Goal: Task Accomplishment & Management: Manage account settings

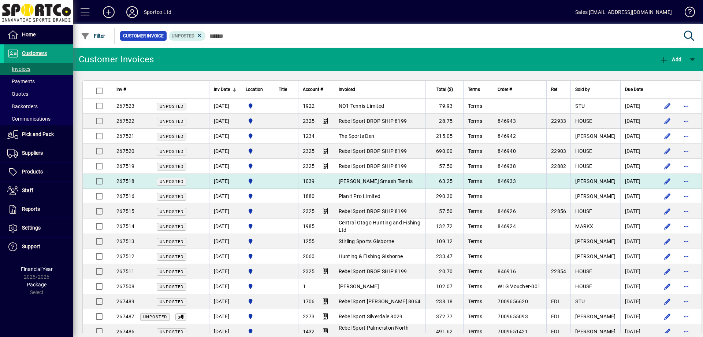
click at [370, 180] on span "[PERSON_NAME] Smash Tennis" at bounding box center [376, 181] width 74 height 6
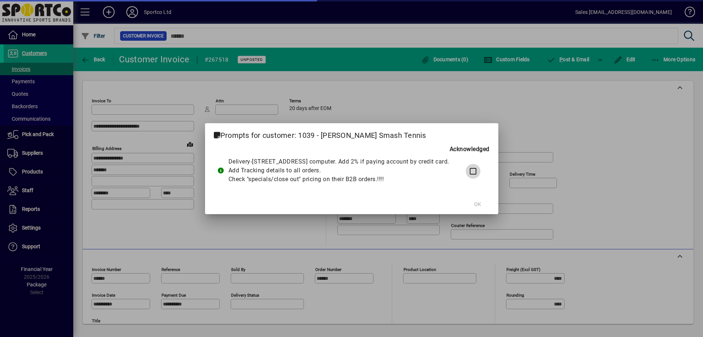
type input "**********"
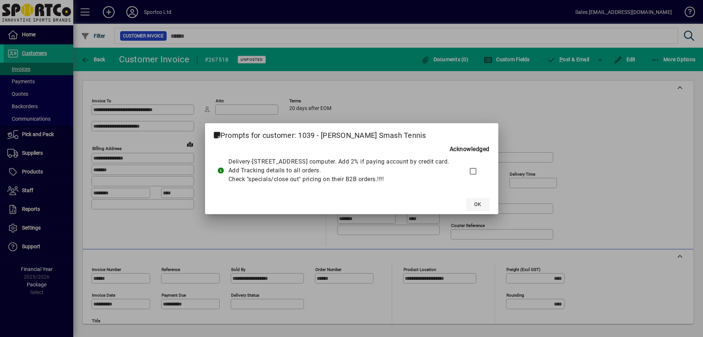
click at [481, 208] on span "OK" at bounding box center [477, 204] width 7 height 8
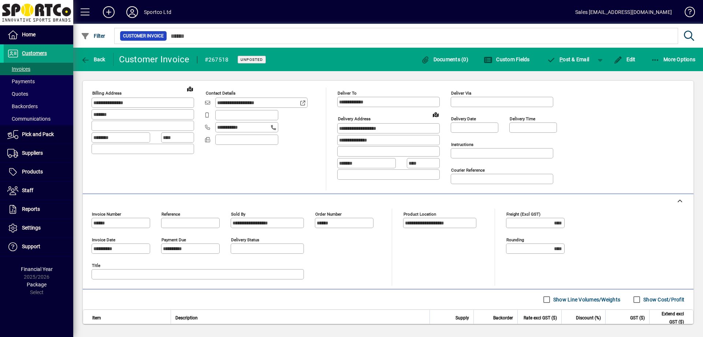
scroll to position [133, 0]
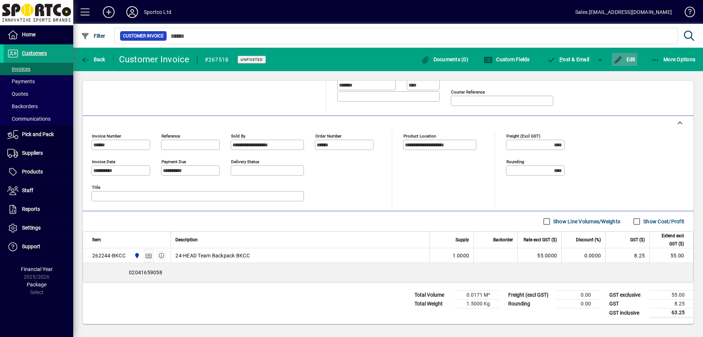
click at [630, 61] on span "Edit" at bounding box center [625, 59] width 22 height 6
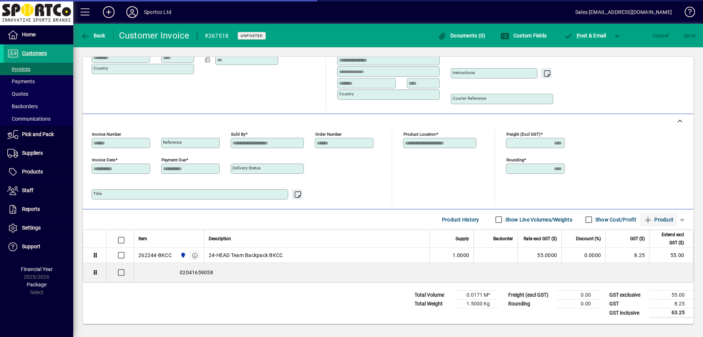
scroll to position [111, 0]
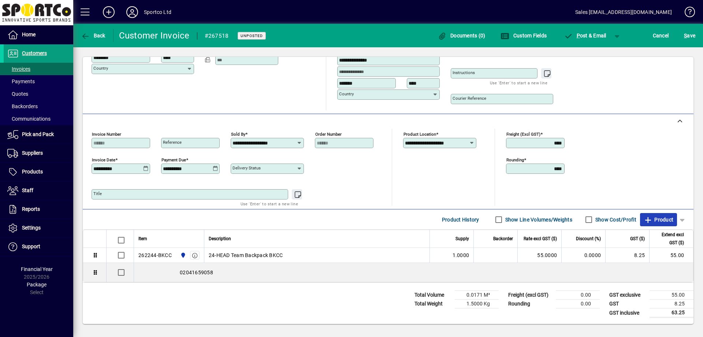
click at [644, 219] on icon "button" at bounding box center [648, 219] width 9 height 7
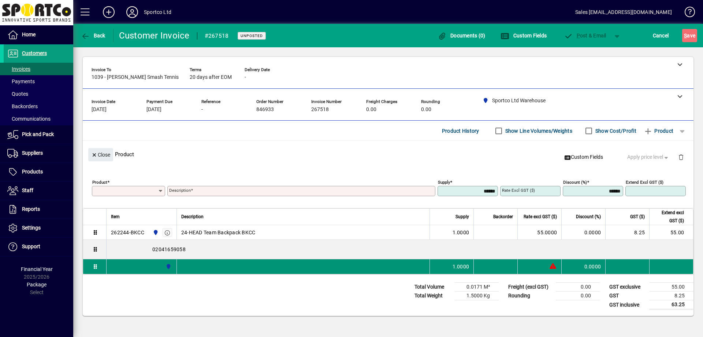
scroll to position [0, 0]
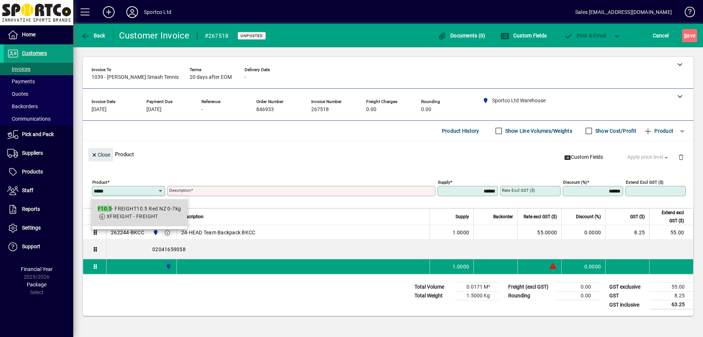
drag, startPoint x: 154, startPoint y: 216, endPoint x: 151, endPoint y: 208, distance: 8.9
click at [154, 215] on span "XFREIGHT - FREIGHT" at bounding box center [133, 216] width 52 height 6
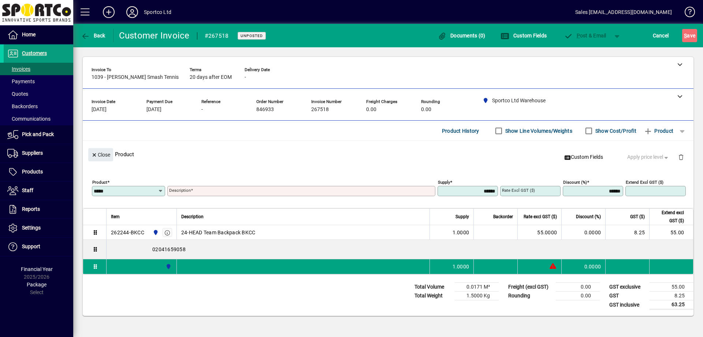
type input "*****"
type input "**********"
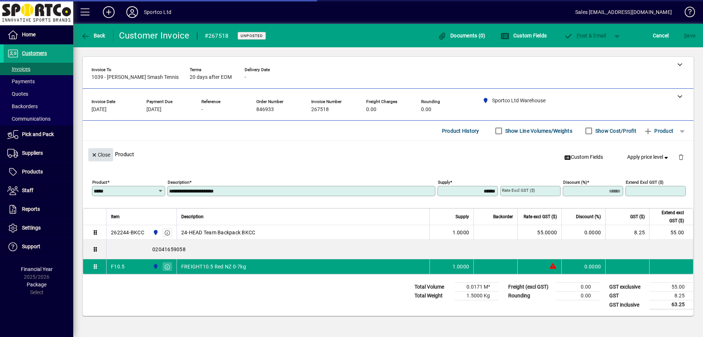
type input "*******"
type input "*****"
click at [95, 159] on span "Close" at bounding box center [100, 155] width 19 height 12
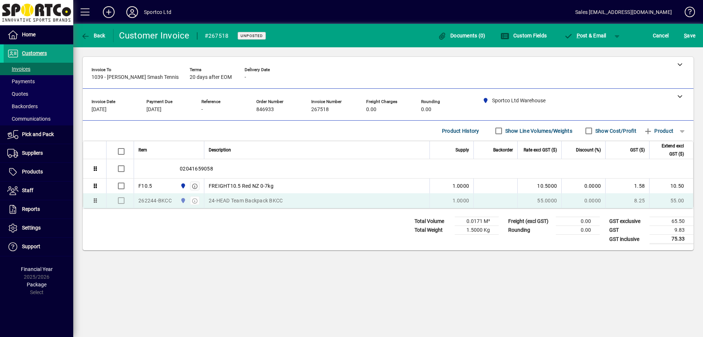
drag, startPoint x: 222, startPoint y: 168, endPoint x: 223, endPoint y: 202, distance: 34.1
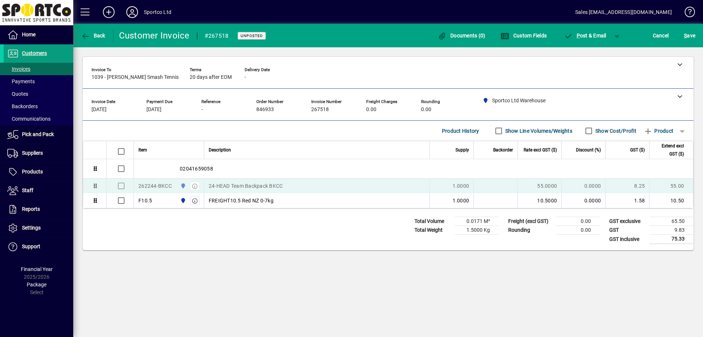
drag, startPoint x: 248, startPoint y: 200, endPoint x: 249, endPoint y: 184, distance: 16.1
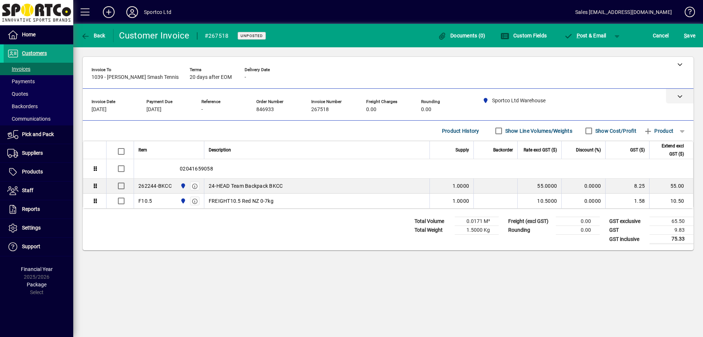
click at [679, 95] on icon at bounding box center [680, 95] width 5 height 5
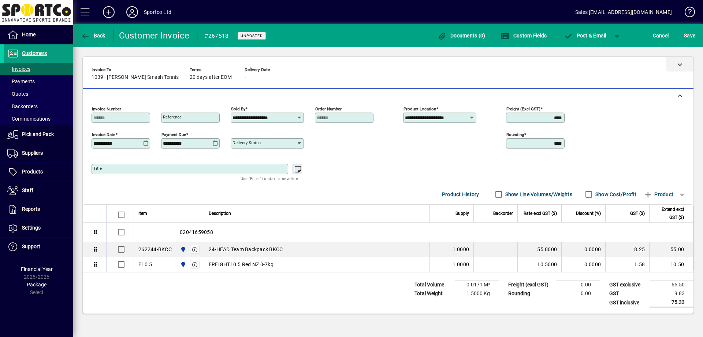
click at [681, 64] on icon at bounding box center [680, 64] width 5 height 5
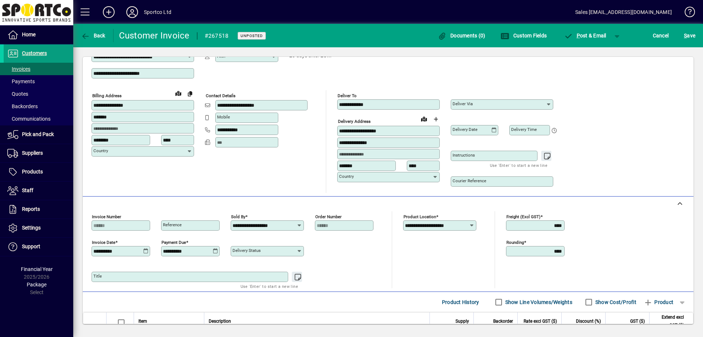
scroll to position [73, 0]
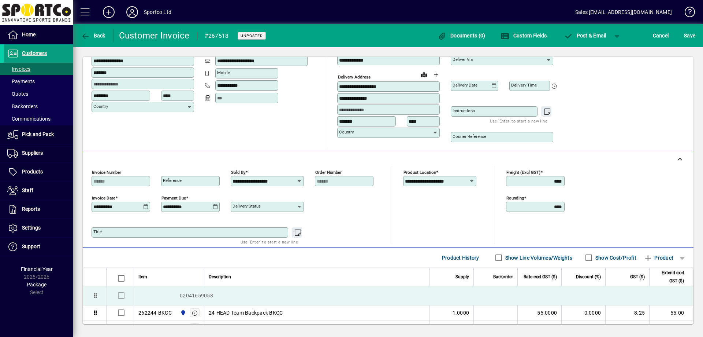
drag, startPoint x: 214, startPoint y: 295, endPoint x: 191, endPoint y: 294, distance: 23.9
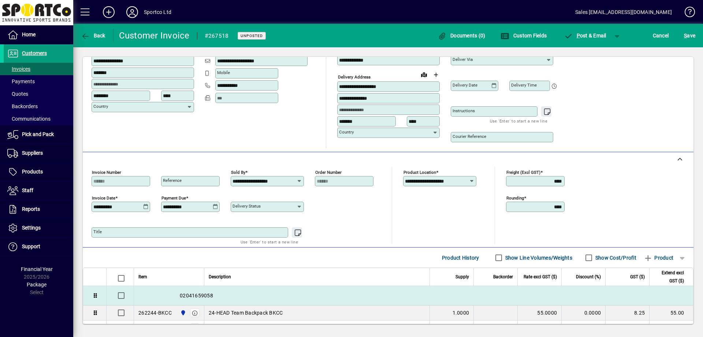
click at [180, 294] on div "02041659058" at bounding box center [413, 295] width 559 height 19
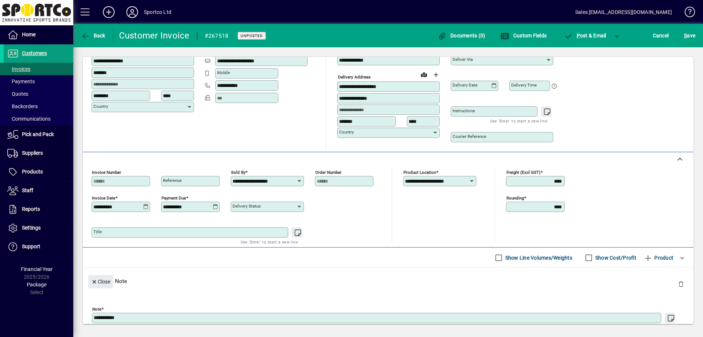
scroll to position [74, 0]
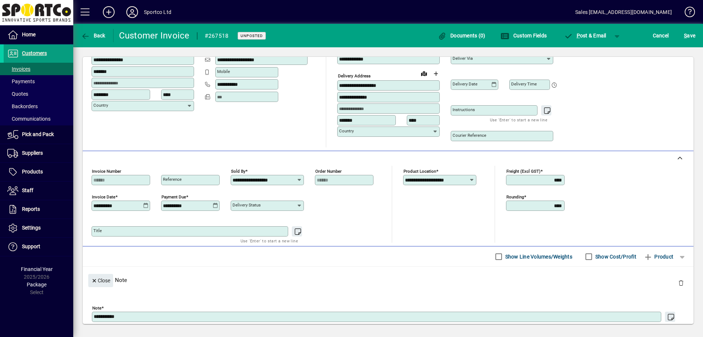
drag, startPoint x: 128, startPoint y: 318, endPoint x: 90, endPoint y: 314, distance: 37.6
click at [90, 314] on div "**********" at bounding box center [388, 311] width 600 height 33
click at [349, 108] on input at bounding box center [389, 109] width 100 height 6
paste input "**********"
type input "**********"
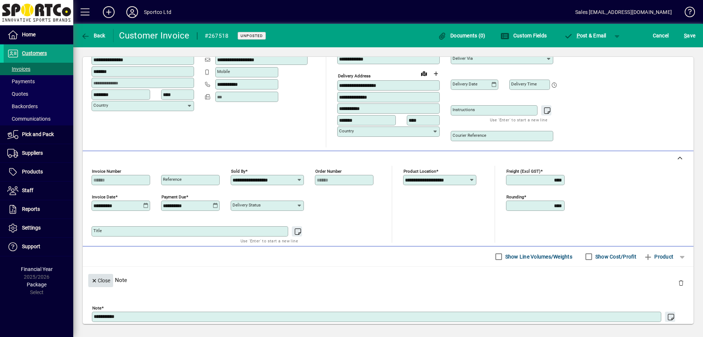
click at [100, 282] on span "Close" at bounding box center [100, 280] width 19 height 12
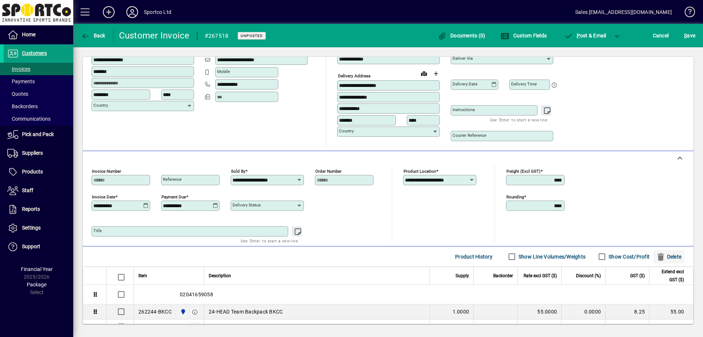
click at [668, 255] on span "Delete" at bounding box center [669, 257] width 25 height 12
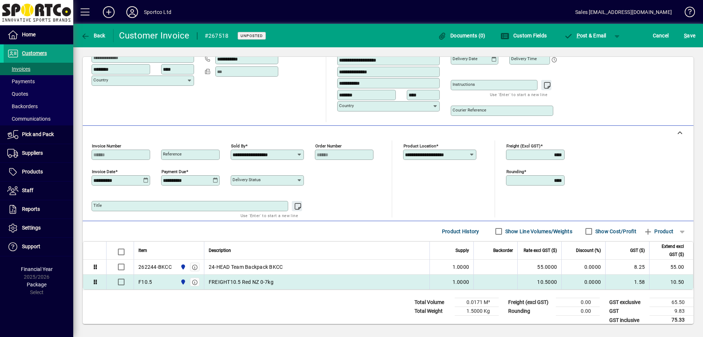
scroll to position [107, 0]
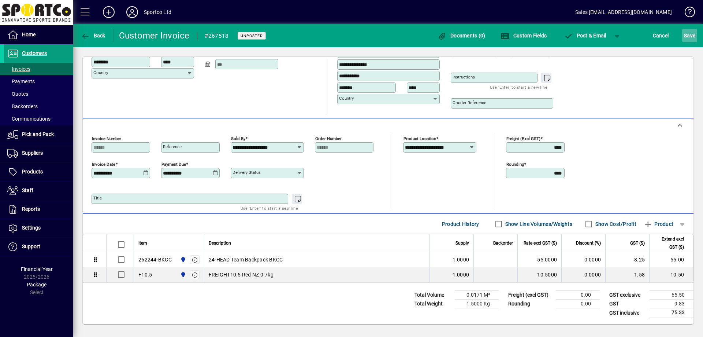
click at [690, 37] on span "S ave" at bounding box center [689, 36] width 11 height 12
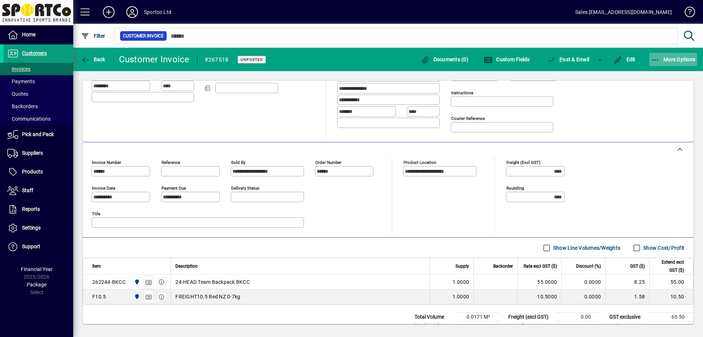
click at [669, 60] on span "More Options" at bounding box center [673, 59] width 45 height 6
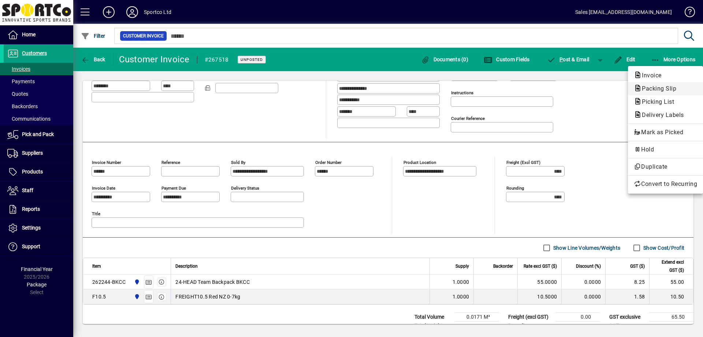
click at [662, 90] on span "Packing Slip" at bounding box center [657, 88] width 46 height 7
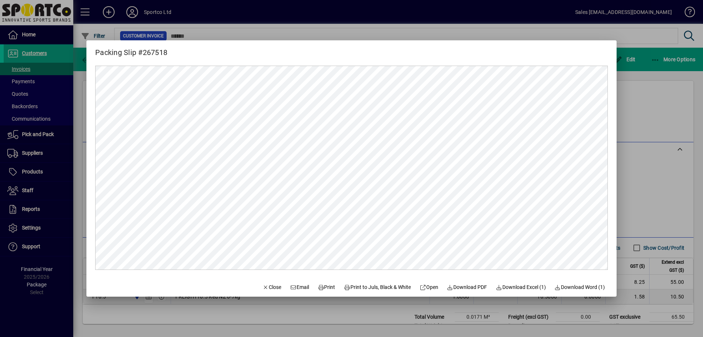
scroll to position [0, 0]
click at [323, 286] on span "Print" at bounding box center [327, 287] width 18 height 8
click at [263, 290] on span "Close" at bounding box center [272, 287] width 19 height 8
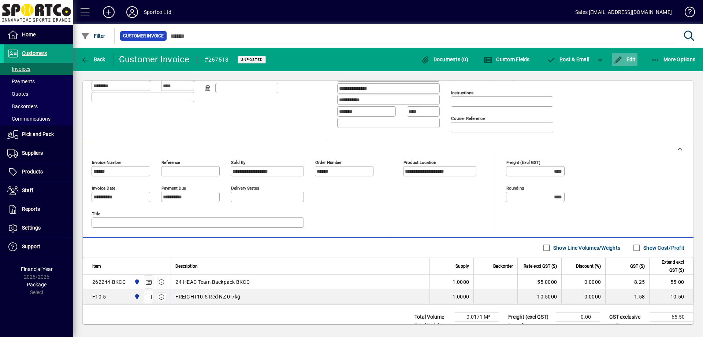
click at [633, 61] on span "Edit" at bounding box center [625, 59] width 22 height 6
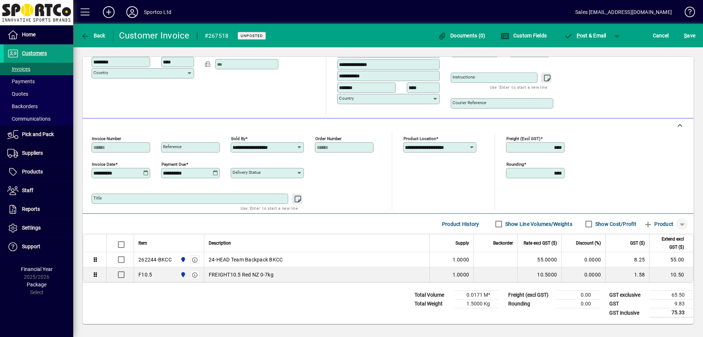
click at [675, 223] on span "button" at bounding box center [683, 224] width 18 height 18
click at [652, 267] on span "Note" at bounding box center [645, 265] width 18 height 9
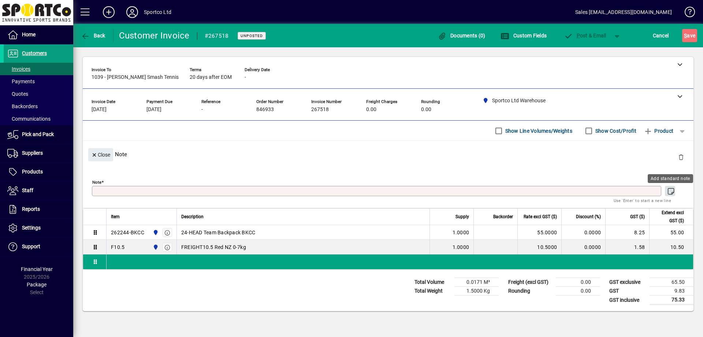
click at [672, 190] on icon "button" at bounding box center [671, 191] width 9 height 7
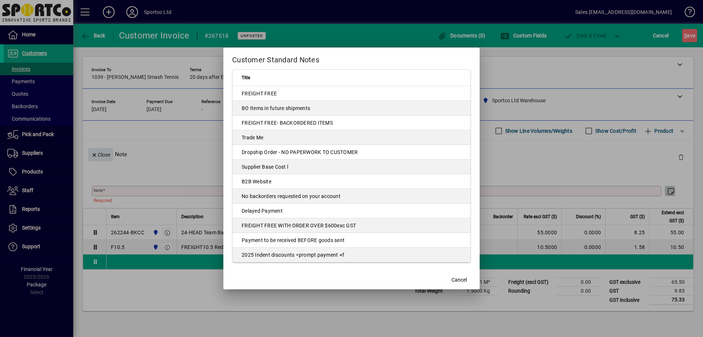
click at [671, 190] on div at bounding box center [351, 168] width 703 height 337
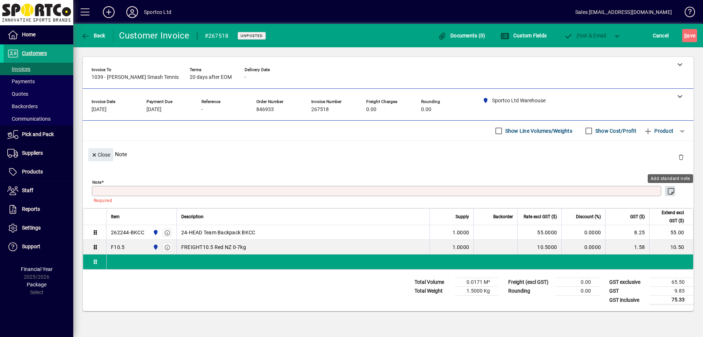
click at [670, 191] on icon "button" at bounding box center [671, 191] width 9 height 7
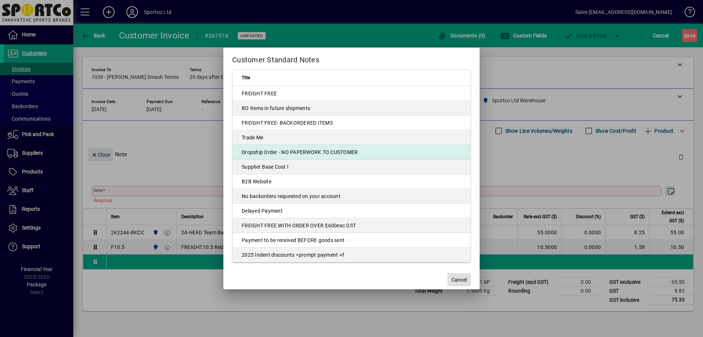
drag, startPoint x: 314, startPoint y: 154, endPoint x: 308, endPoint y: 155, distance: 6.3
click at [314, 154] on td "Dropship Order - NO PAPERWORK TO CUSTOMER" at bounding box center [352, 152] width 238 height 15
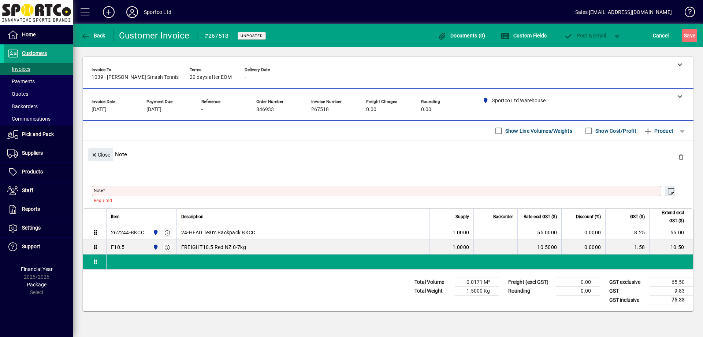
type textarea "**********"
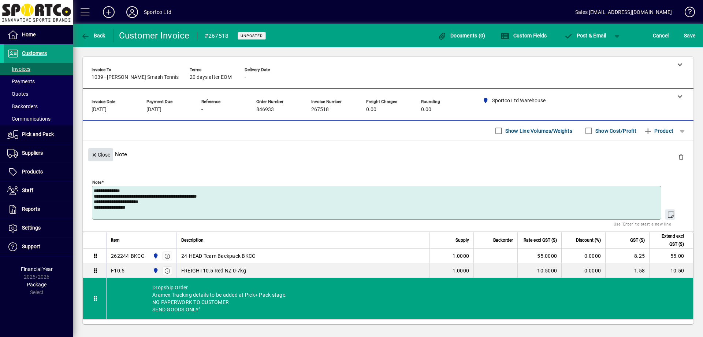
click at [108, 155] on span "Close" at bounding box center [100, 155] width 19 height 12
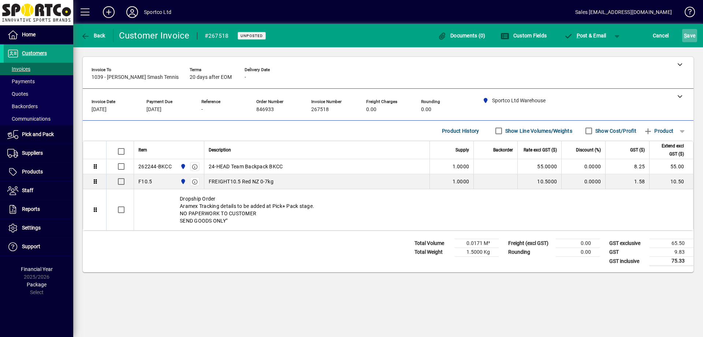
click at [687, 35] on span "S" at bounding box center [685, 36] width 3 height 6
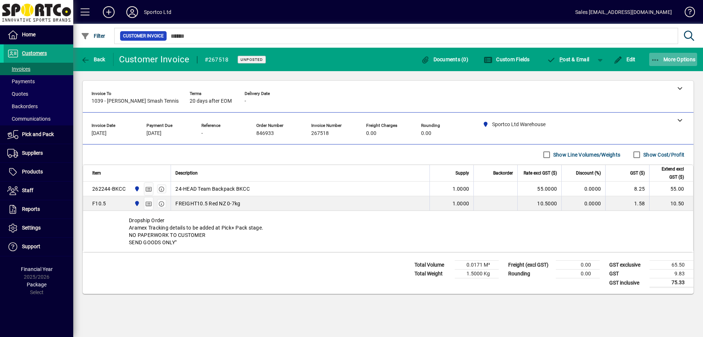
click at [681, 61] on span "More Options" at bounding box center [673, 59] width 45 height 6
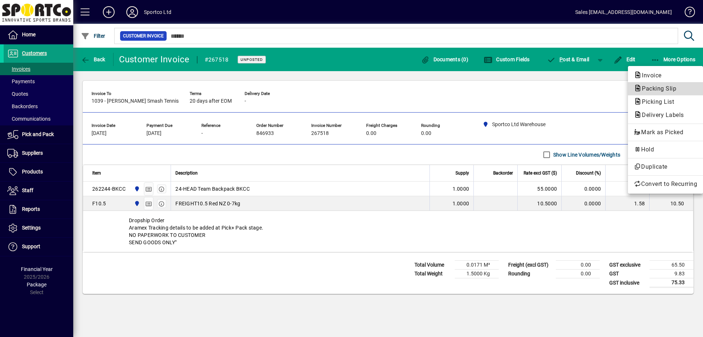
click at [660, 91] on span "Packing Slip" at bounding box center [657, 88] width 46 height 7
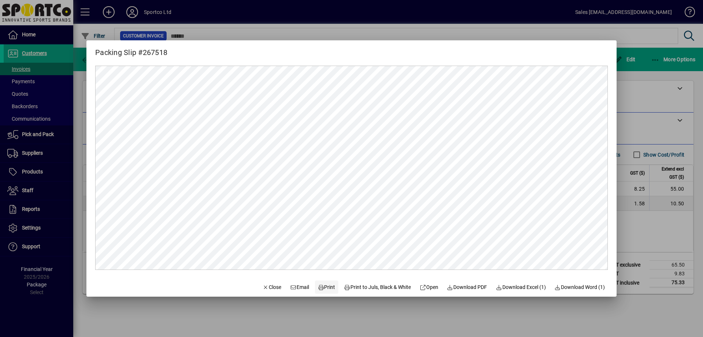
click at [323, 289] on span "Print" at bounding box center [327, 287] width 18 height 8
drag, startPoint x: 261, startPoint y: 287, endPoint x: 258, endPoint y: 274, distance: 13.2
click at [263, 286] on span "Close" at bounding box center [272, 287] width 19 height 8
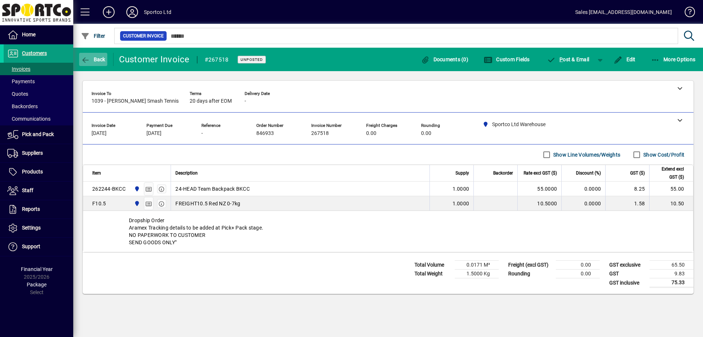
click at [98, 63] on span "button" at bounding box center [93, 60] width 28 height 18
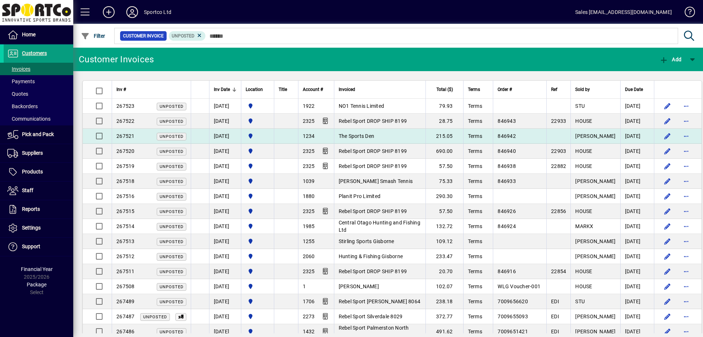
click at [356, 141] on td "The Sports Den" at bounding box center [380, 136] width 92 height 15
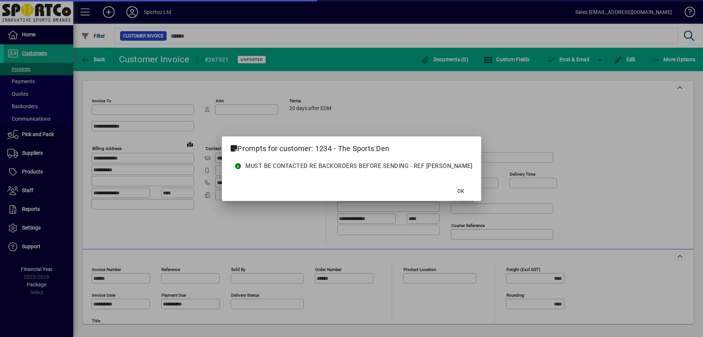
type input "**********"
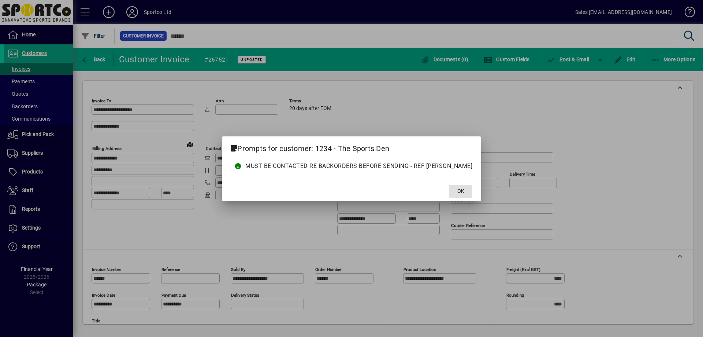
click at [449, 193] on span at bounding box center [460, 191] width 23 height 18
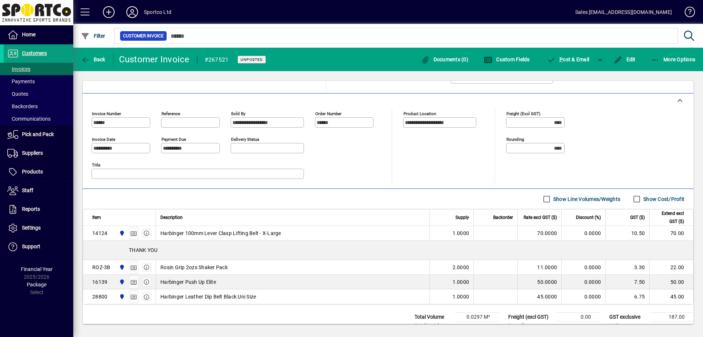
scroll to position [178, 0]
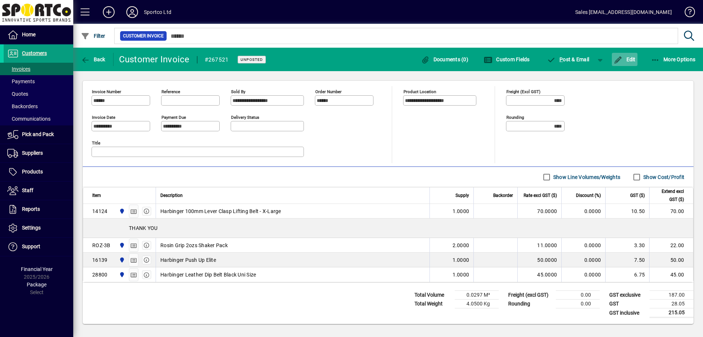
click at [630, 62] on span "button" at bounding box center [625, 60] width 26 height 18
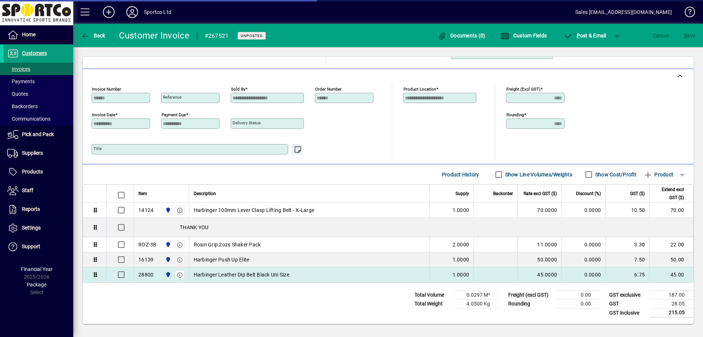
scroll to position [156, 0]
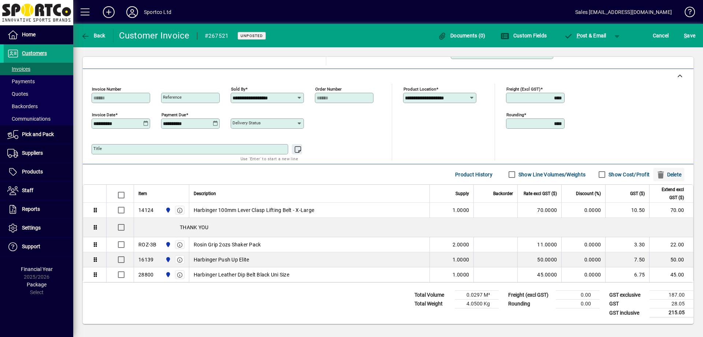
click at [657, 174] on icon "button" at bounding box center [661, 174] width 9 height 7
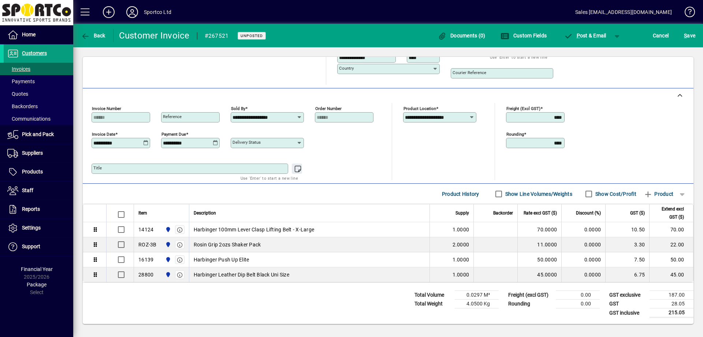
scroll to position [137, 0]
click at [644, 192] on icon "button" at bounding box center [648, 194] width 9 height 7
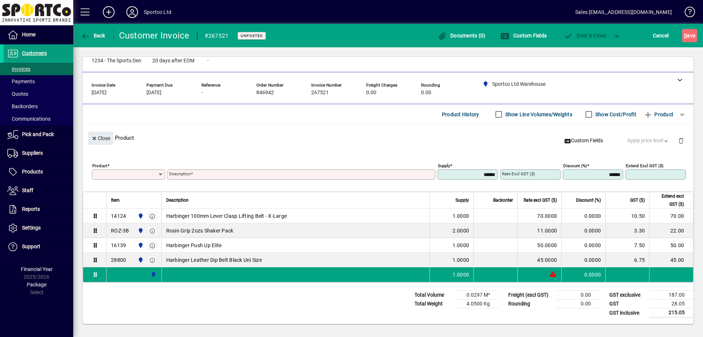
scroll to position [16, 0]
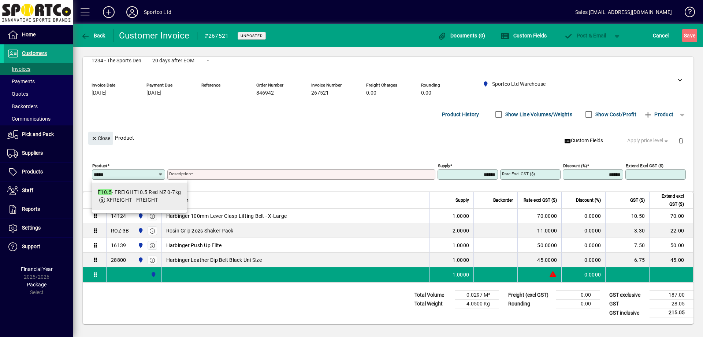
click at [122, 198] on span "XFREIGHT - FREIGHT" at bounding box center [133, 200] width 52 height 6
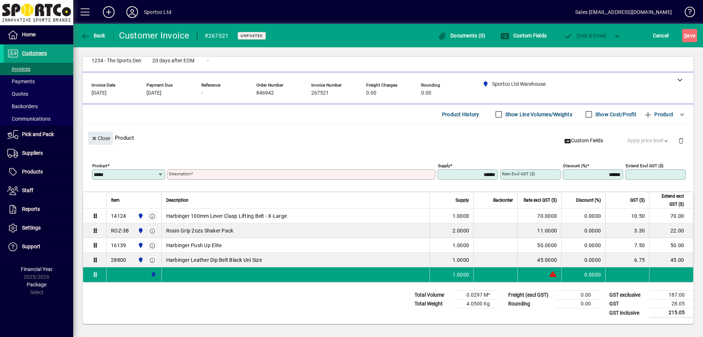
type input "*****"
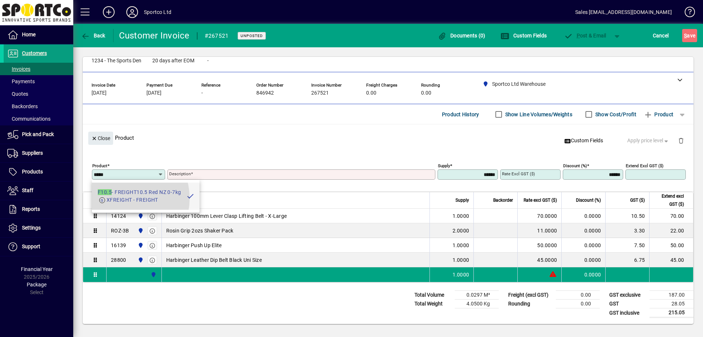
type input "**********"
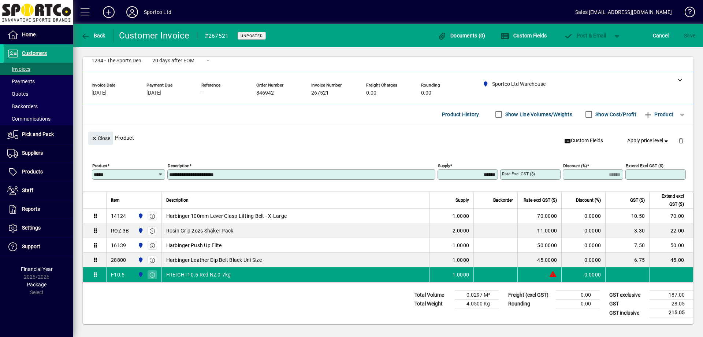
type input "*******"
type input "*****"
click at [101, 141] on span "Close" at bounding box center [100, 138] width 19 height 12
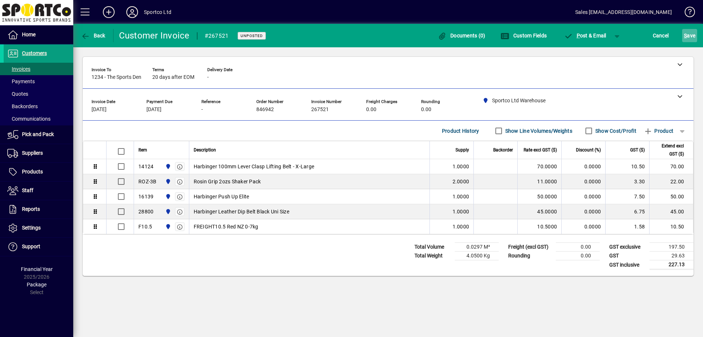
click at [693, 36] on span "S ave" at bounding box center [689, 36] width 11 height 12
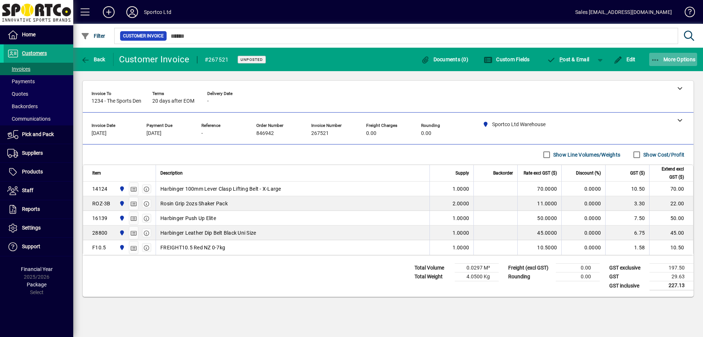
click at [690, 60] on span "More Options" at bounding box center [673, 59] width 45 height 6
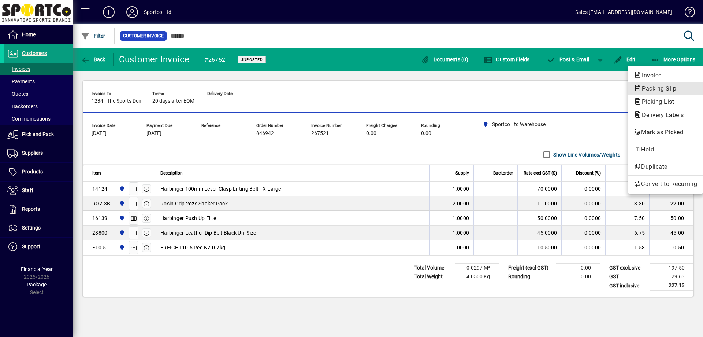
click at [668, 85] on span "Packing Slip" at bounding box center [657, 88] width 46 height 7
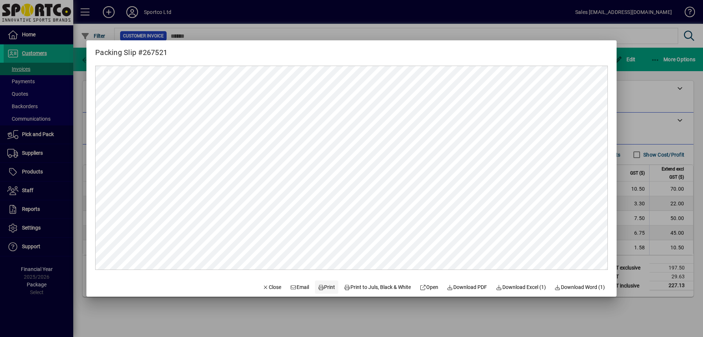
click at [325, 288] on span "Print" at bounding box center [327, 287] width 18 height 8
click at [263, 288] on span "Close" at bounding box center [272, 287] width 19 height 8
